Goal: Contribute content

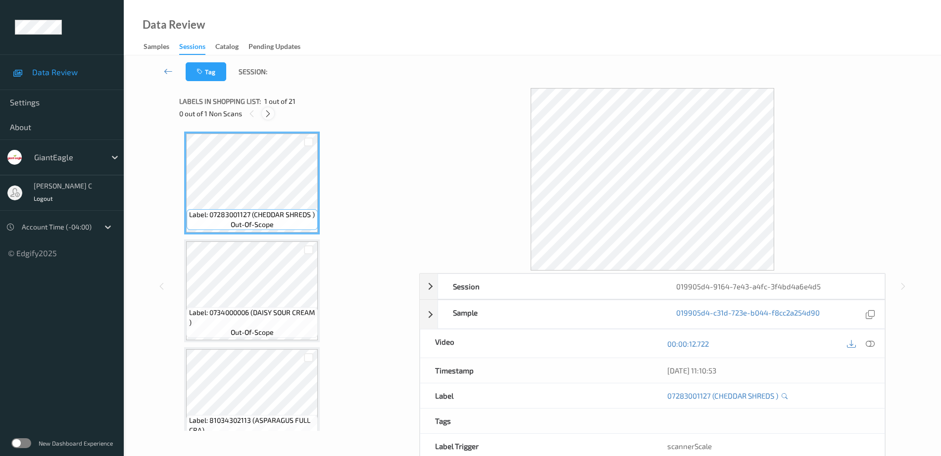
click at [272, 112] on icon at bounding box center [268, 113] width 8 height 9
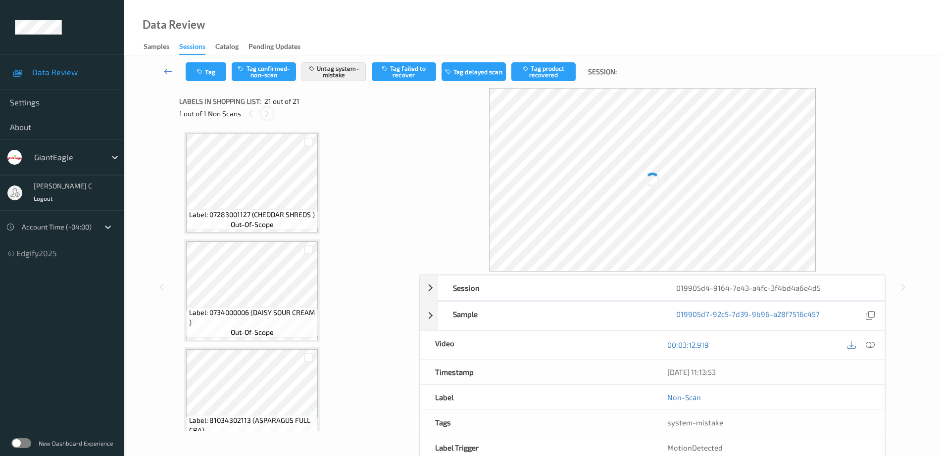
scroll to position [1967, 0]
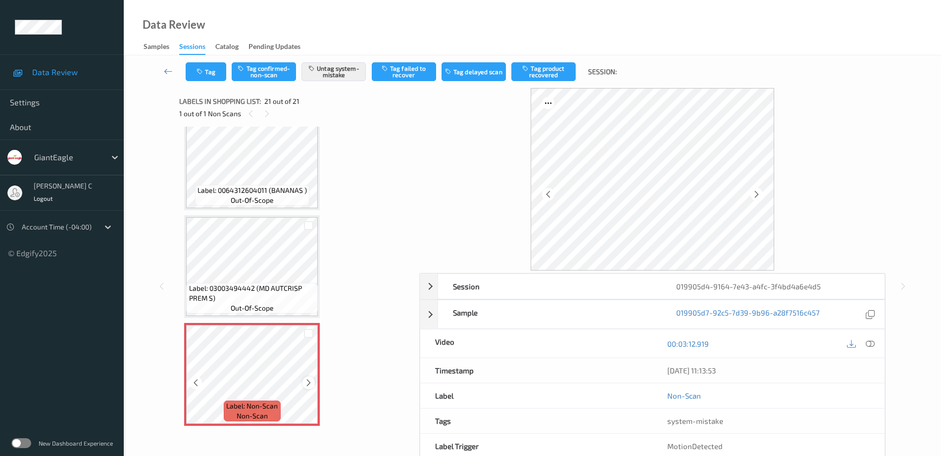
click at [306, 383] on icon at bounding box center [308, 383] width 8 height 9
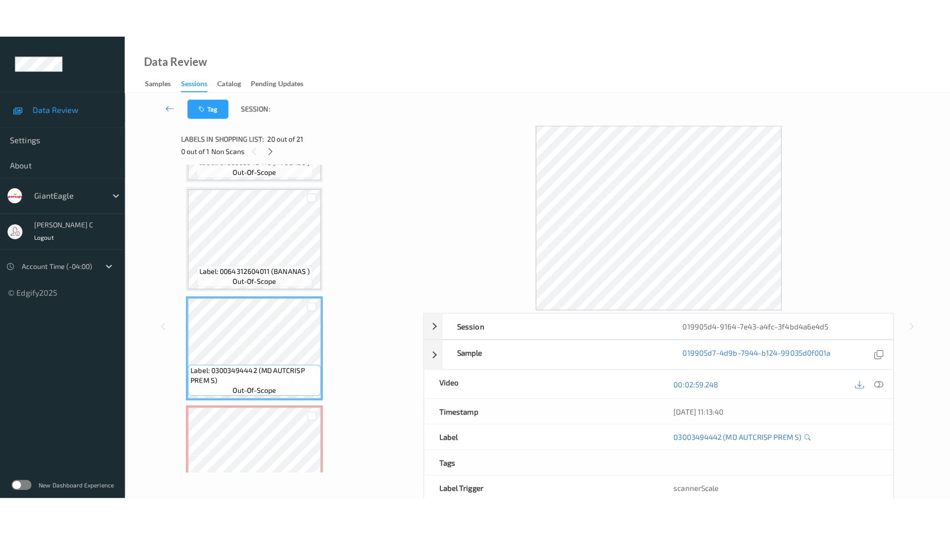
scroll to position [1905, 0]
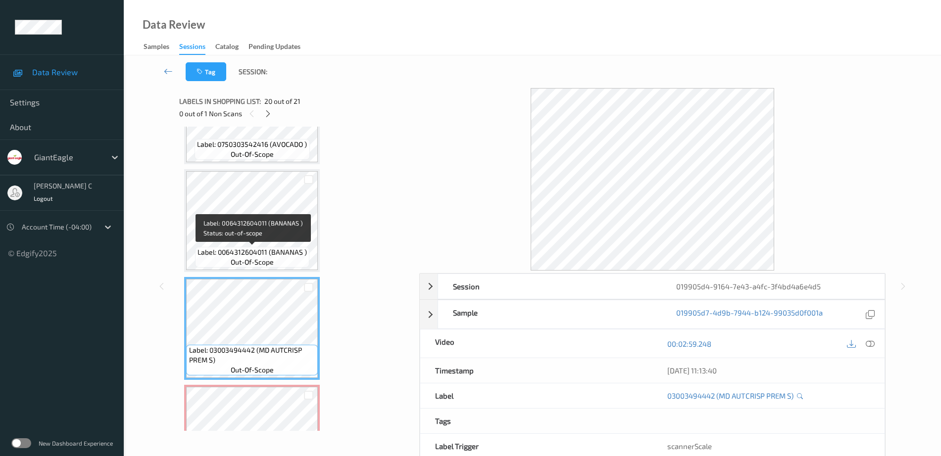
click at [222, 248] on span "Label: 0064312604011 (BANANAS )" at bounding box center [252, 253] width 109 height 10
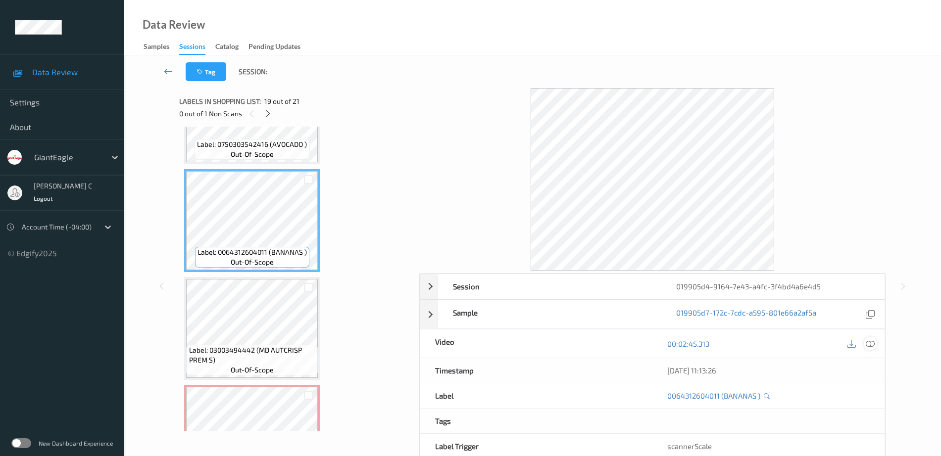
click at [873, 350] on div at bounding box center [870, 343] width 13 height 13
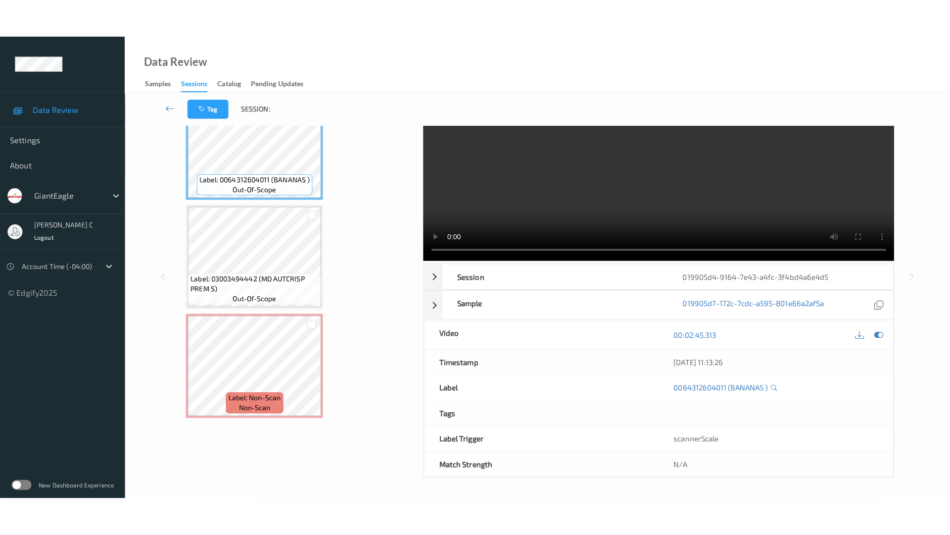
scroll to position [0, 0]
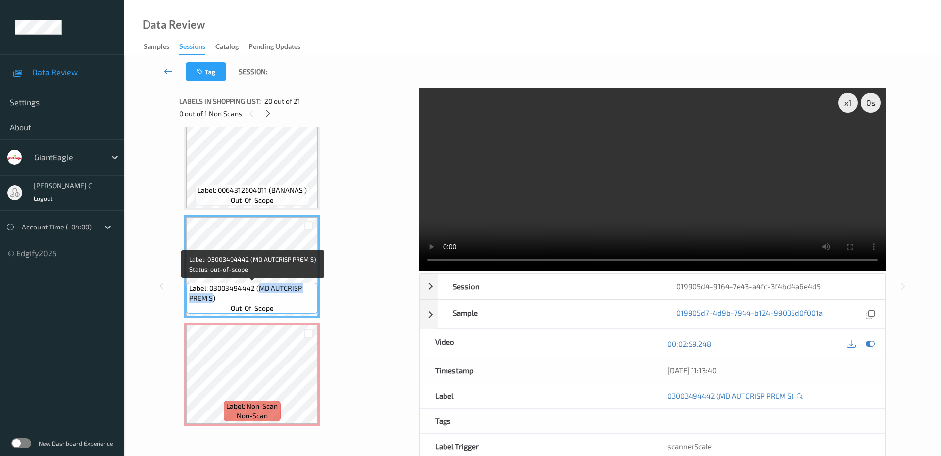
drag, startPoint x: 259, startPoint y: 291, endPoint x: 212, endPoint y: 302, distance: 49.0
click at [212, 302] on span "Label: 03003494442 (MD AUTCRISP PREM S)" at bounding box center [252, 294] width 127 height 20
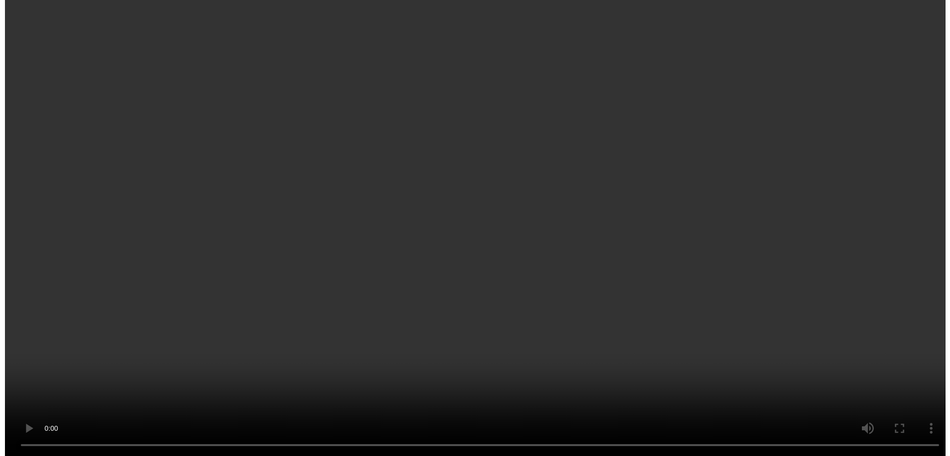
scroll to position [1967, 0]
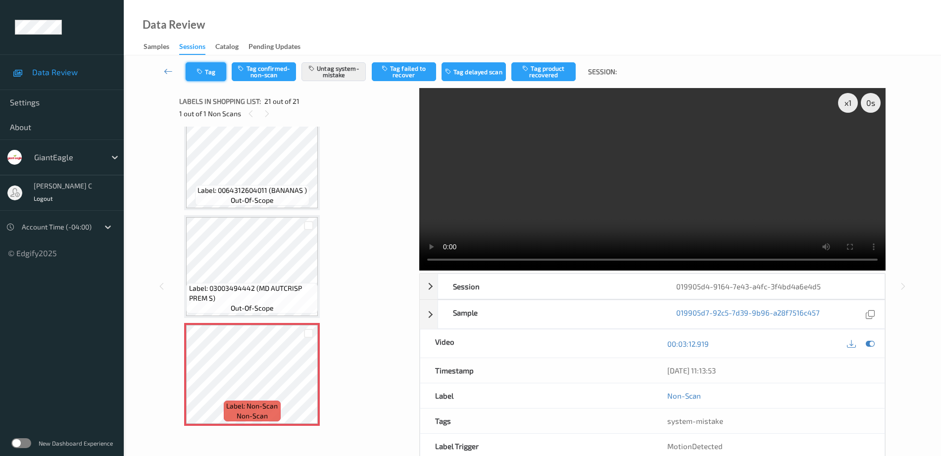
click at [209, 64] on button "Tag" at bounding box center [206, 71] width 41 height 19
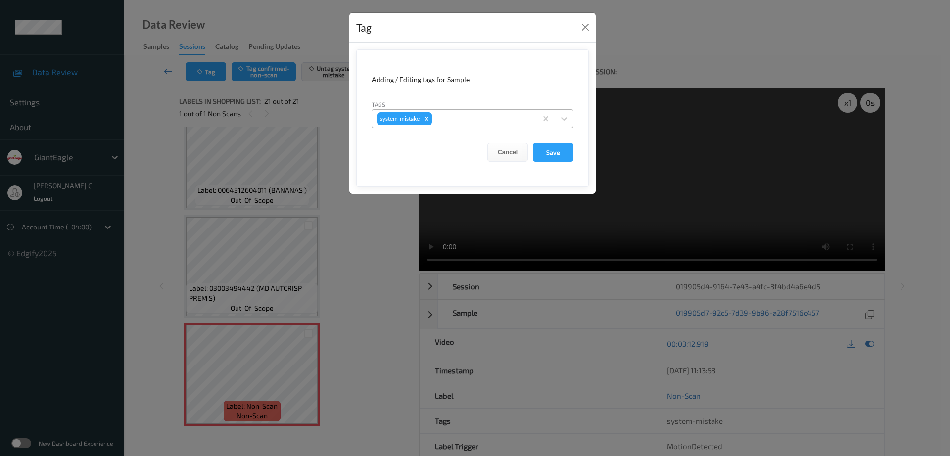
click at [473, 113] on div at bounding box center [483, 119] width 98 height 12
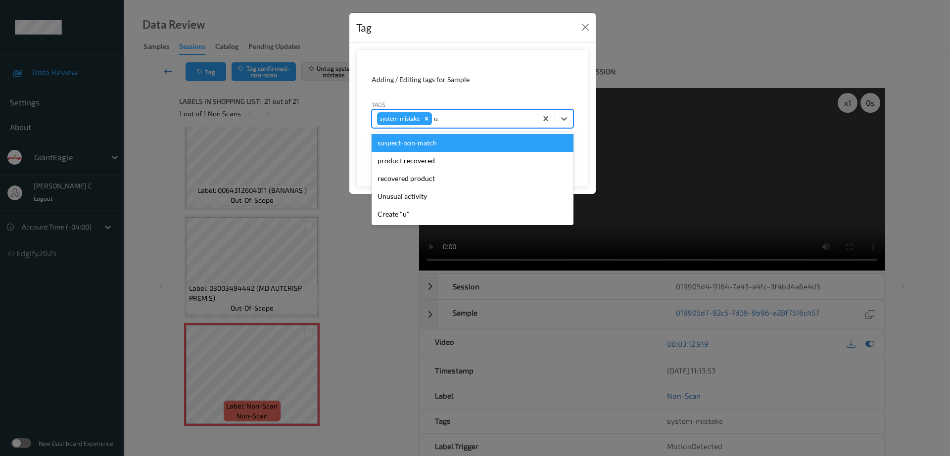
type input "un"
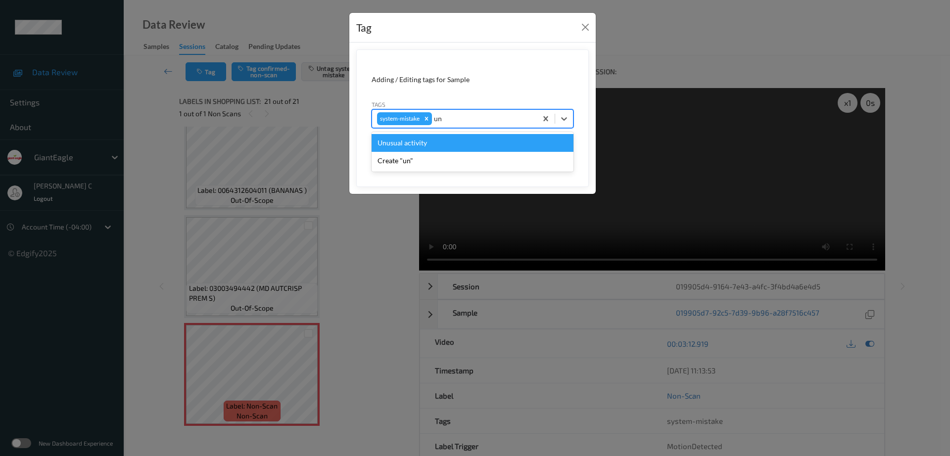
click at [393, 143] on div "Unusual activity" at bounding box center [473, 143] width 202 height 18
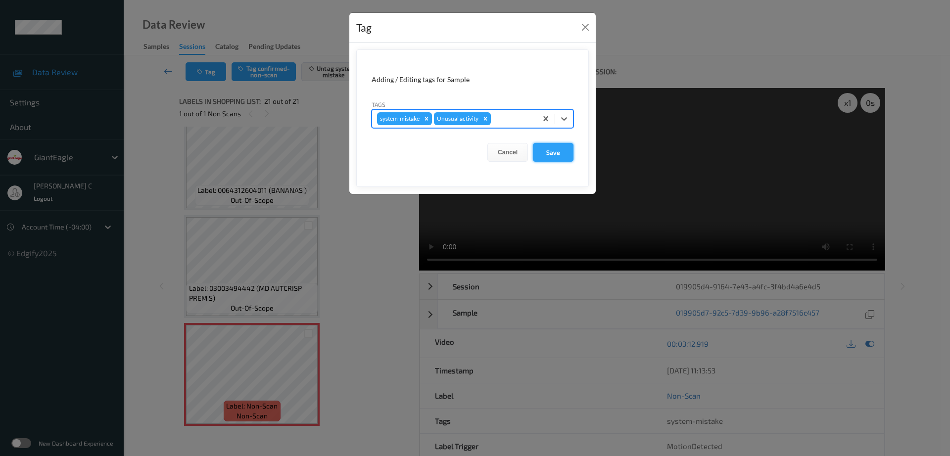
click at [552, 149] on button "Save" at bounding box center [553, 152] width 41 height 19
